Goal: Task Accomplishment & Management: Use online tool/utility

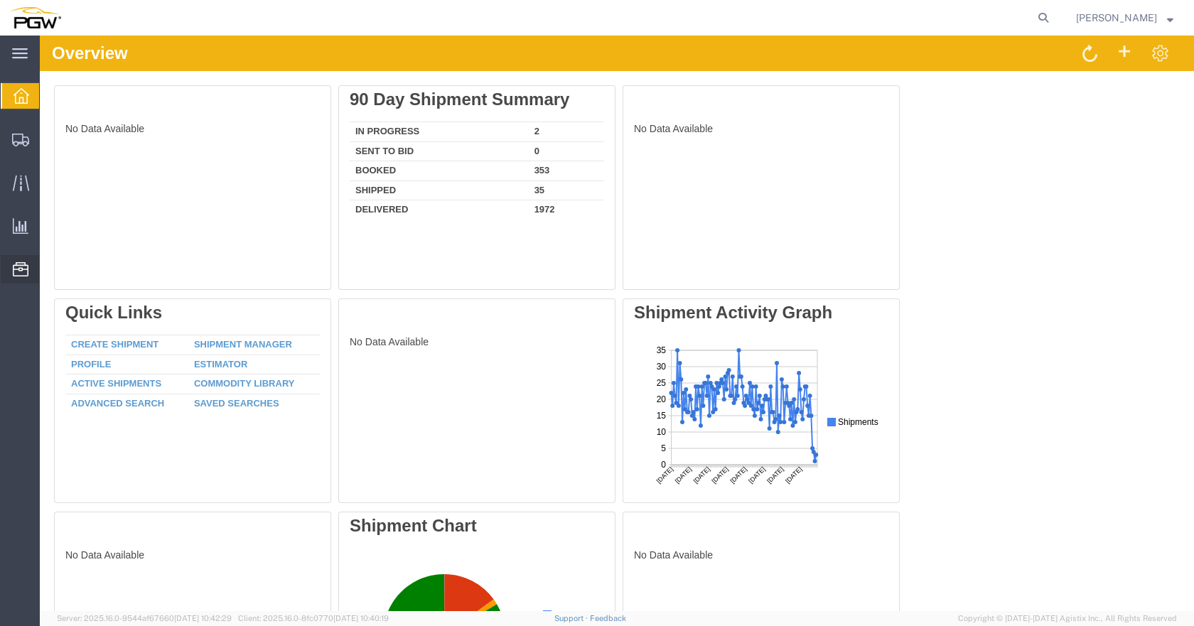
click at [0, 0] on span "Location Appointment" at bounding box center [0, 0] width 0 height 0
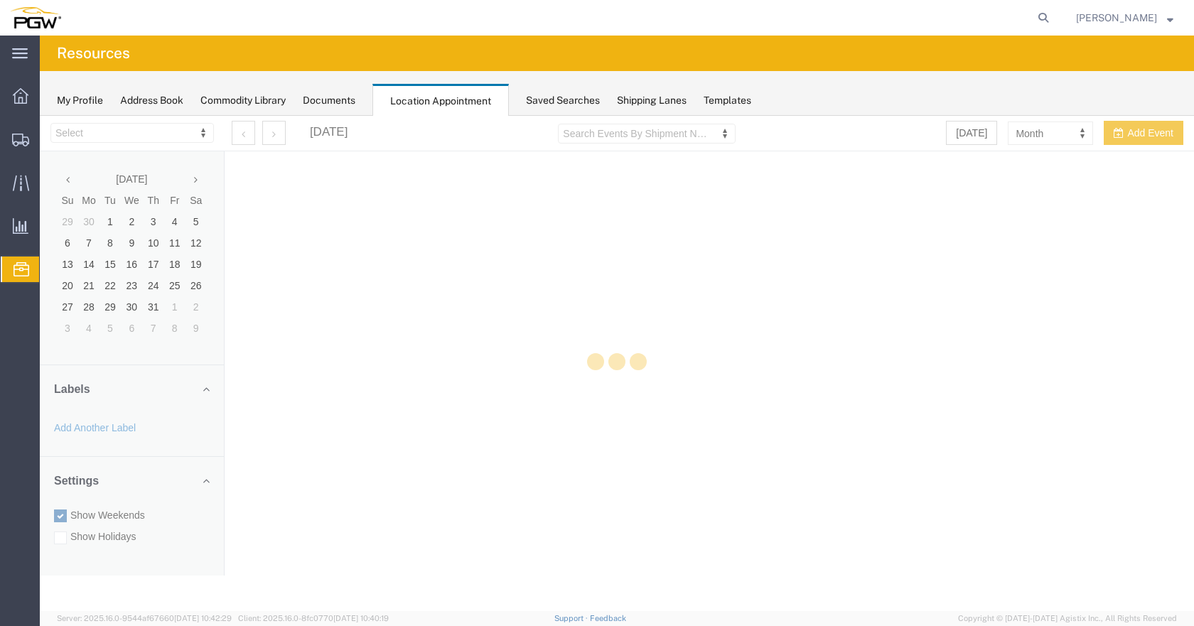
select select "28253"
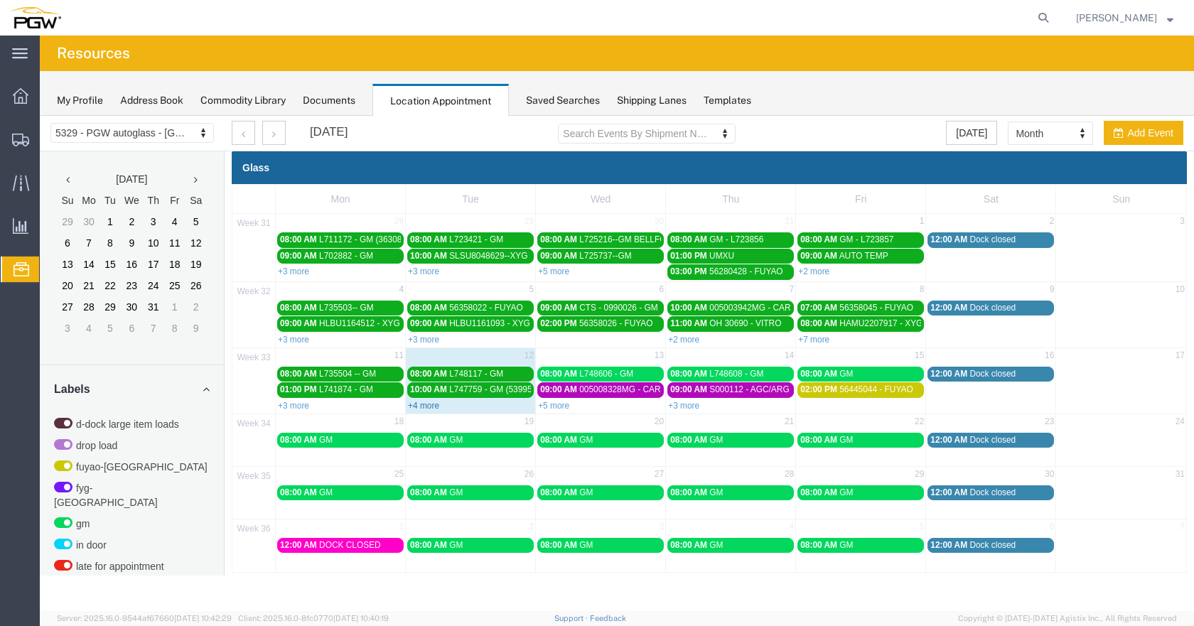
click at [427, 407] on link "+4 more" at bounding box center [423, 406] width 31 height 10
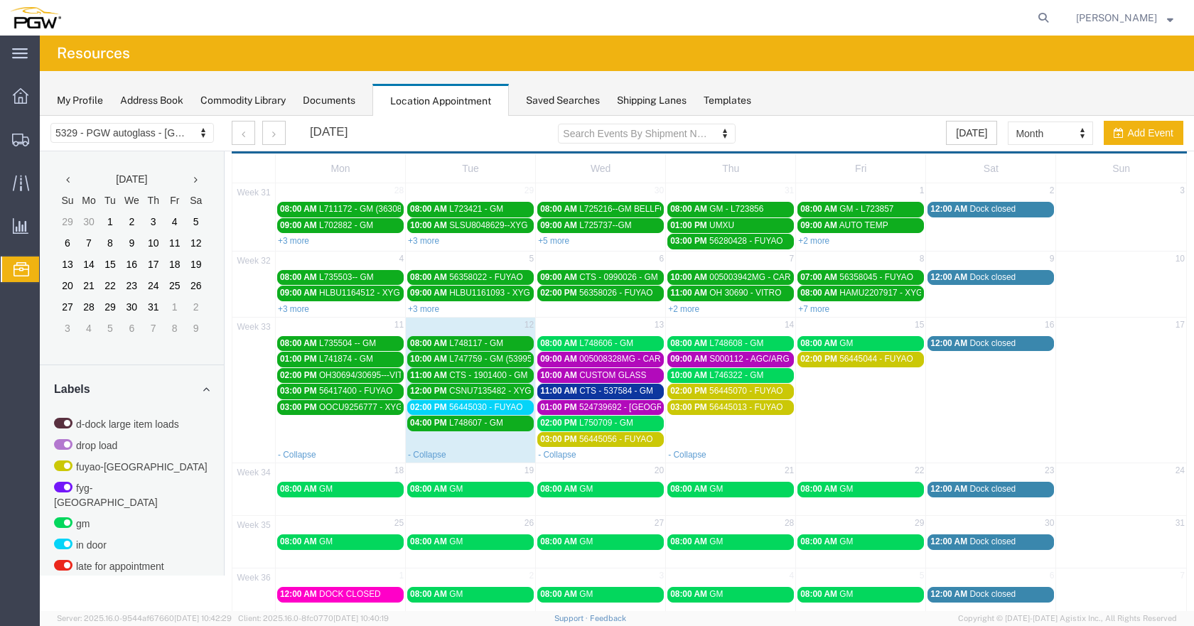
scroll to position [56, 0]
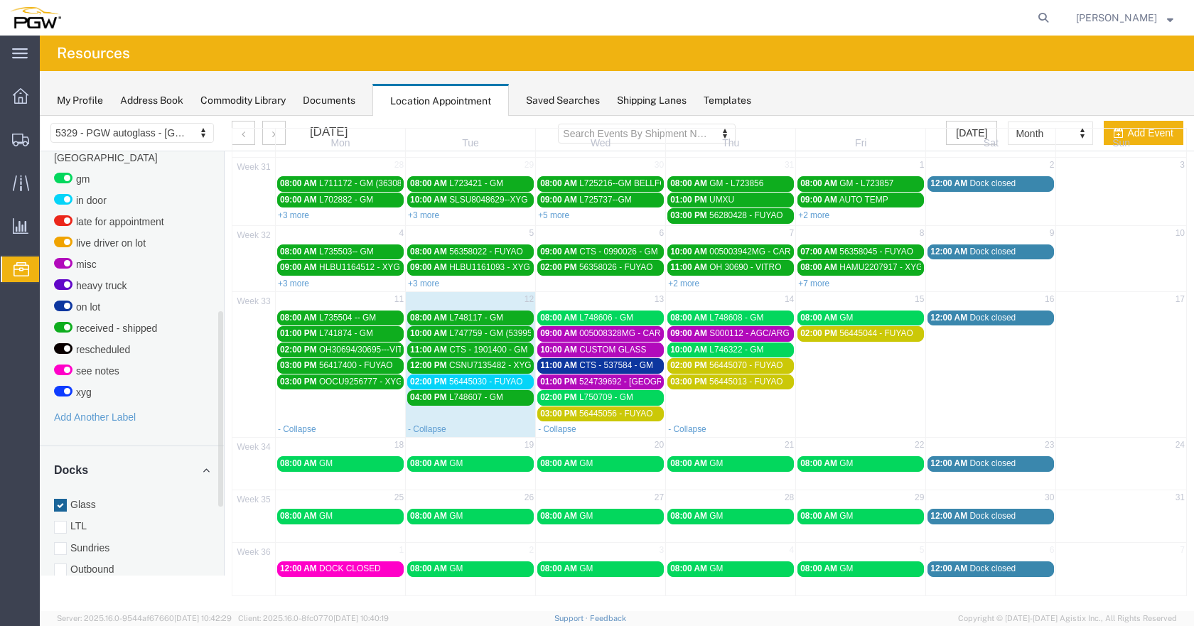
drag, startPoint x: 220, startPoint y: 319, endPoint x: 238, endPoint y: 479, distance: 160.9
click at [238, 479] on div "5329 - PGW autoglass - Chillicothe 5329 - PGW autoglass - [GEOGRAPHIC_DATA] [DA…" at bounding box center [617, 328] width 1154 height 537
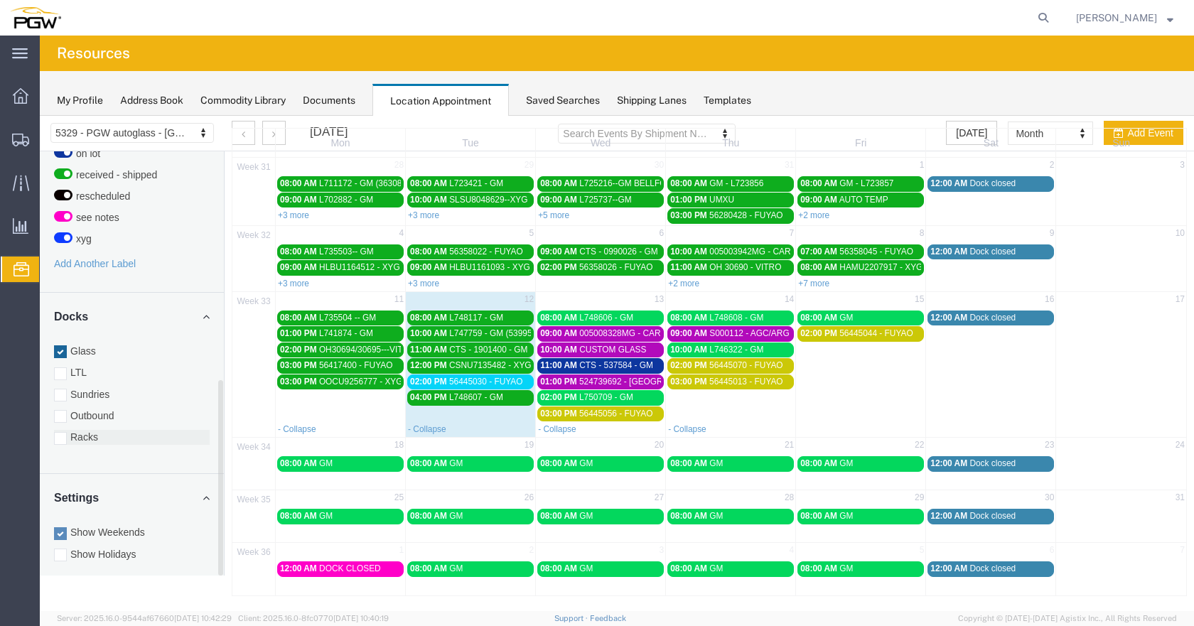
click at [61, 432] on div at bounding box center [60, 438] width 13 height 13
click at [40, 116] on input "Racks" at bounding box center [40, 116] width 0 height 0
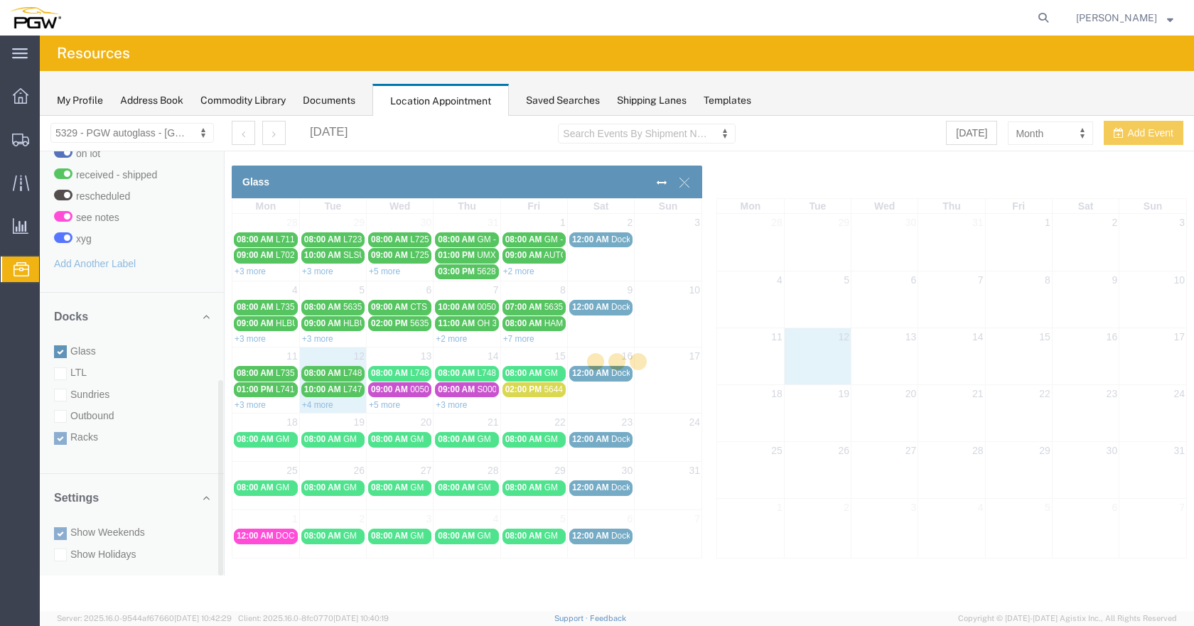
scroll to position [0, 0]
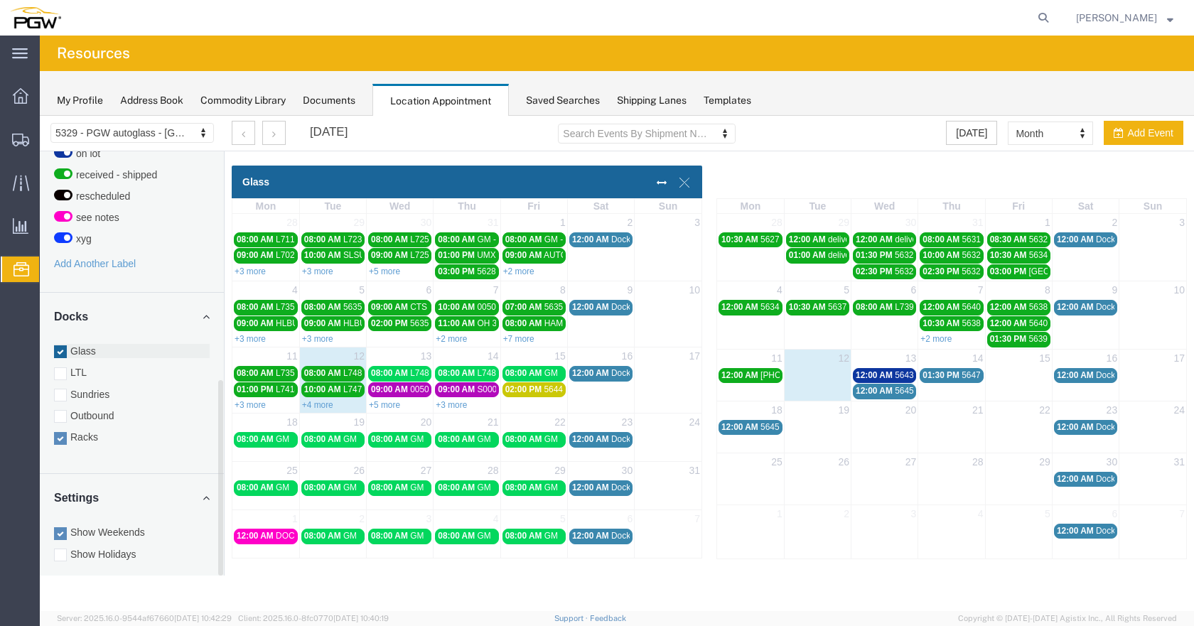
click at [60, 345] on div at bounding box center [60, 351] width 13 height 13
click at [40, 116] on input "Glass" at bounding box center [40, 116] width 0 height 0
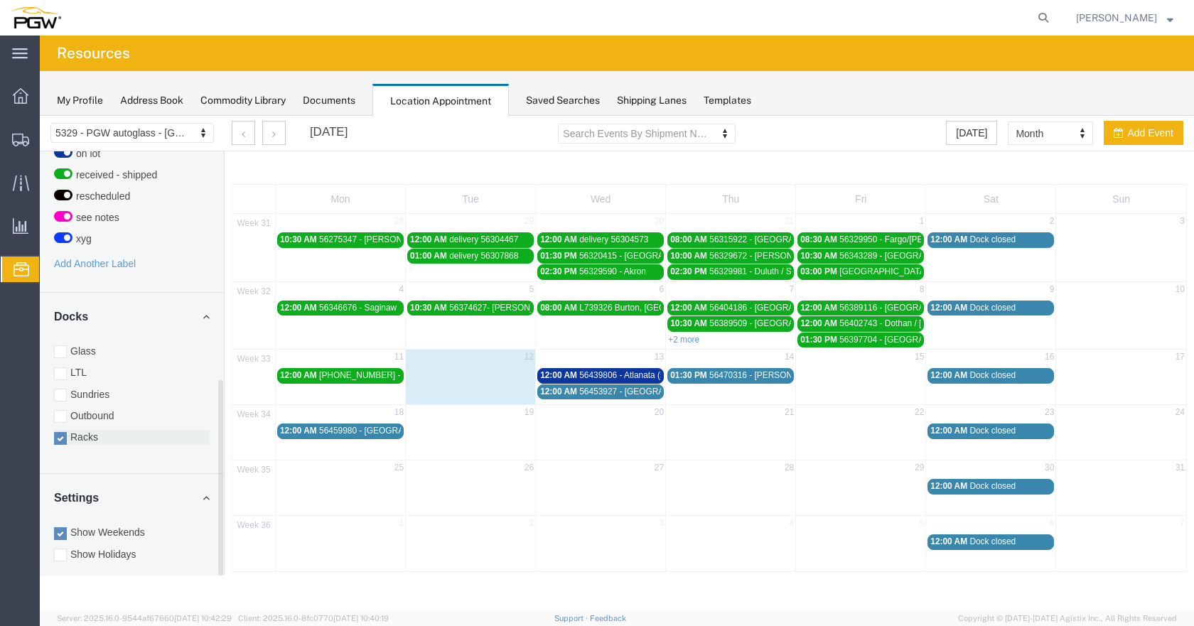
click at [58, 432] on div at bounding box center [60, 438] width 13 height 13
click at [40, 116] on input "Racks" at bounding box center [40, 116] width 0 height 0
click at [62, 345] on div at bounding box center [60, 351] width 13 height 13
click at [40, 116] on input "Glass" at bounding box center [40, 116] width 0 height 0
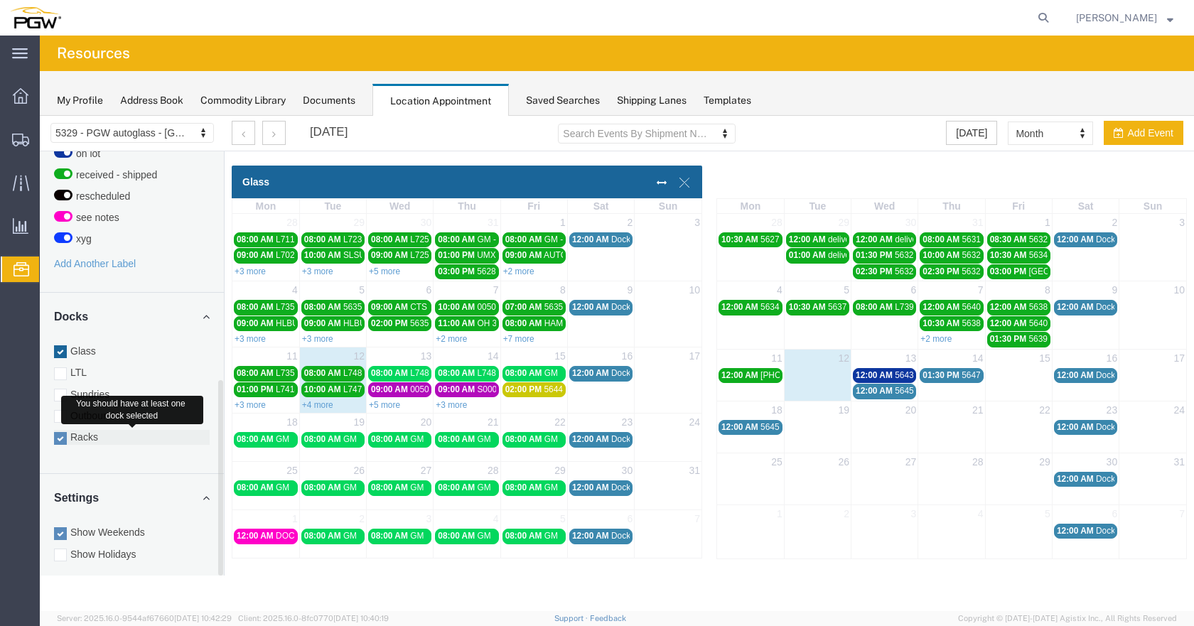
click at [63, 432] on div at bounding box center [60, 438] width 13 height 13
click at [40, 116] on input "Racks" at bounding box center [40, 116] width 0 height 0
